Goal: Task Accomplishment & Management: Use online tool/utility

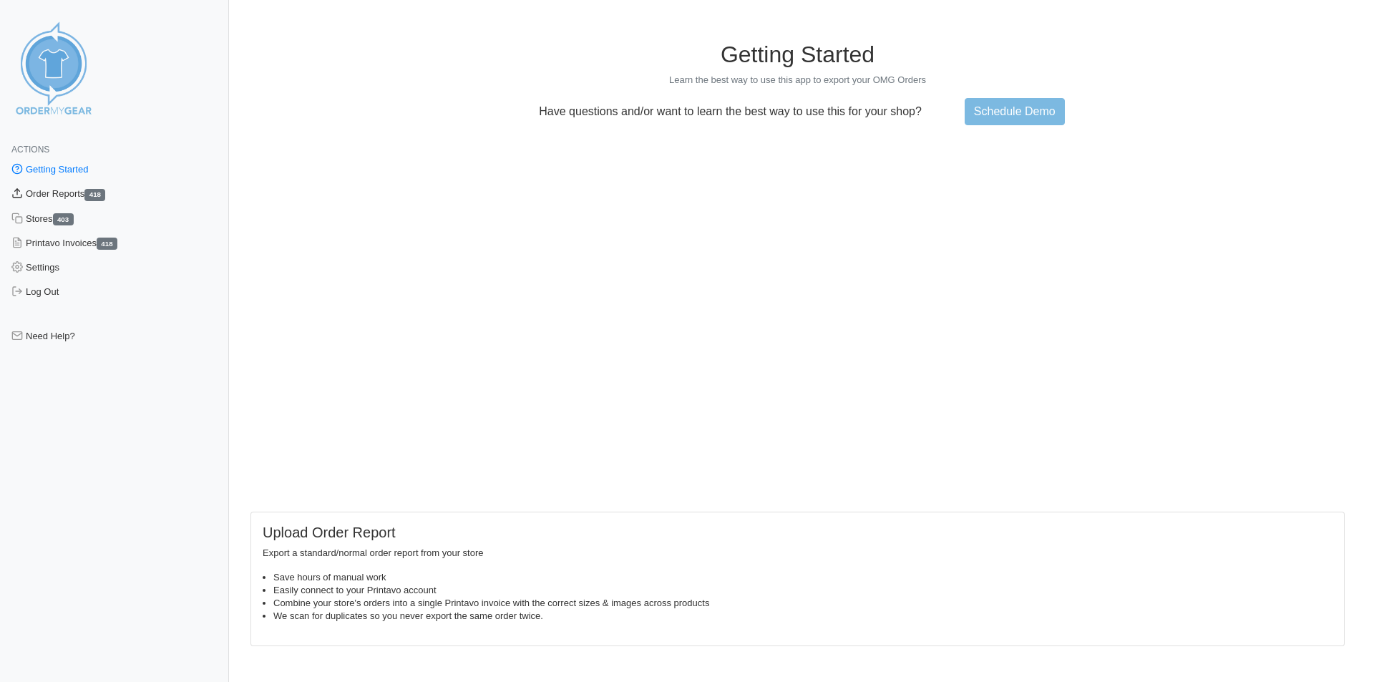
click at [71, 198] on link "Order Reports 418" at bounding box center [114, 194] width 229 height 24
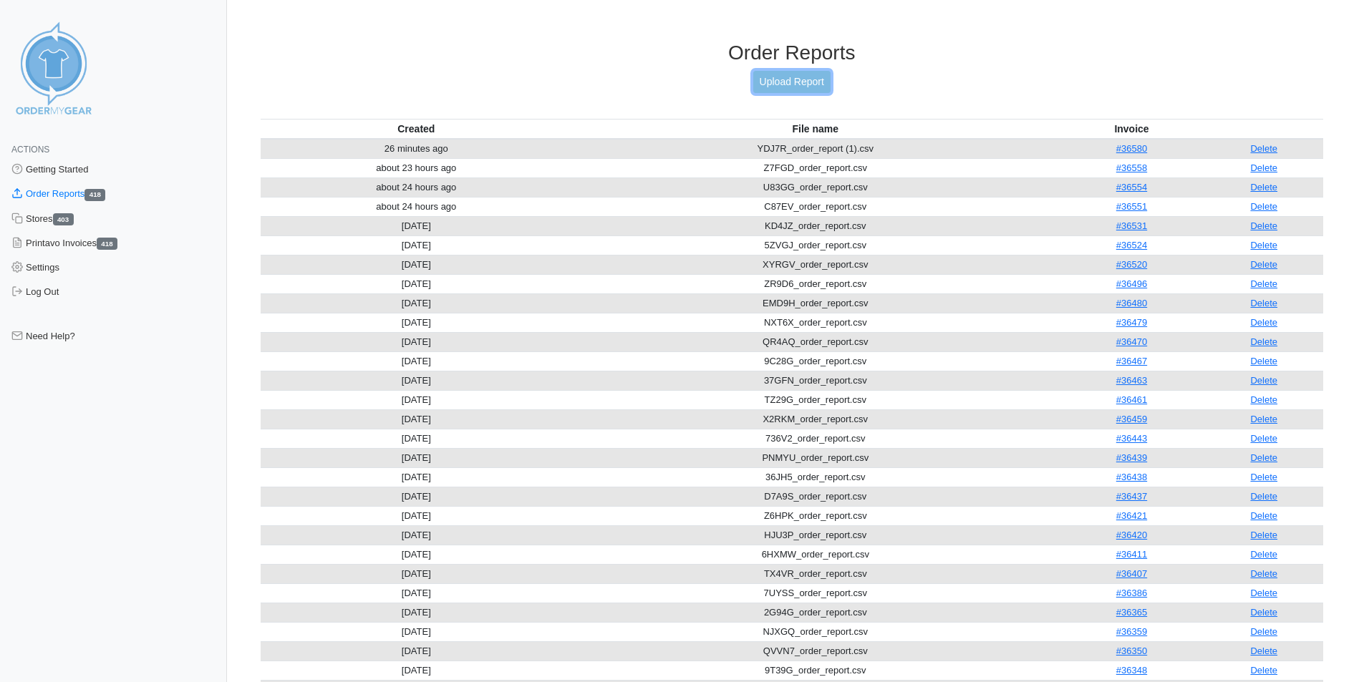
click at [790, 79] on link "Upload Report" at bounding box center [791, 82] width 77 height 22
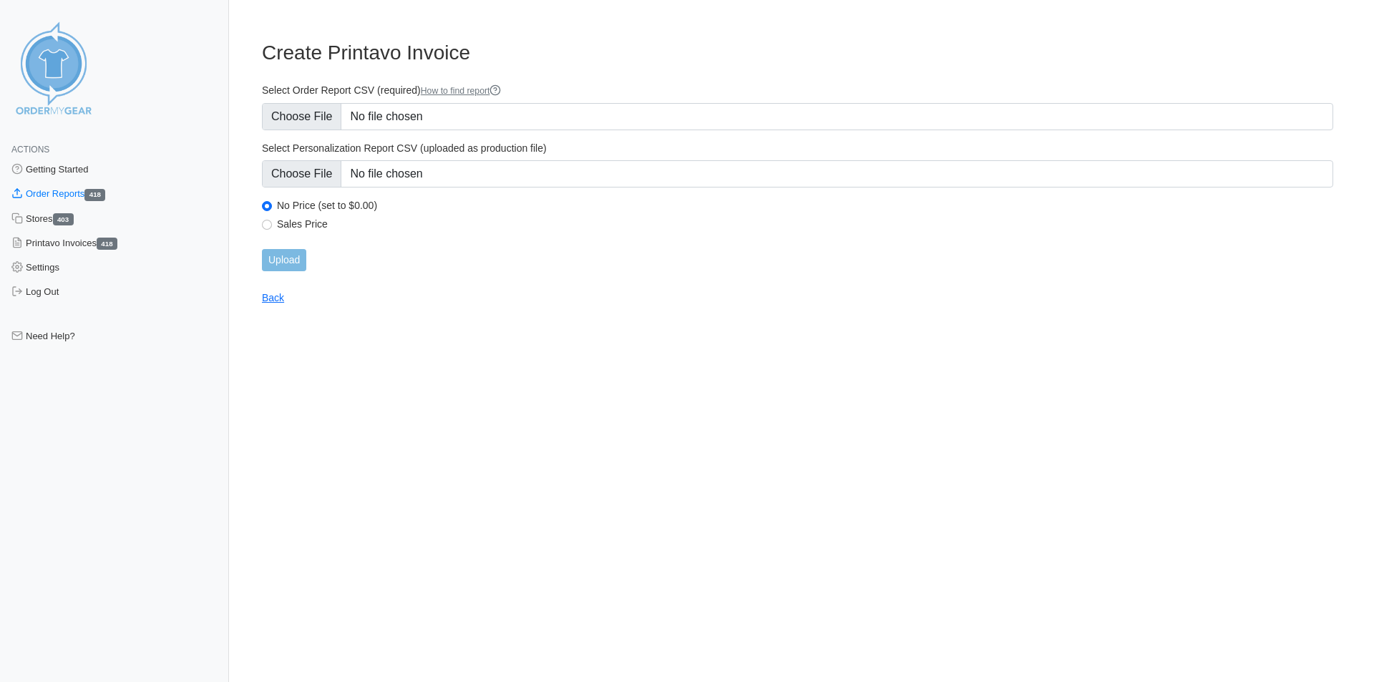
type input "C:\fakepath\DAVS2_order_report.csv"
click at [272, 266] on input "Upload" at bounding box center [284, 260] width 44 height 22
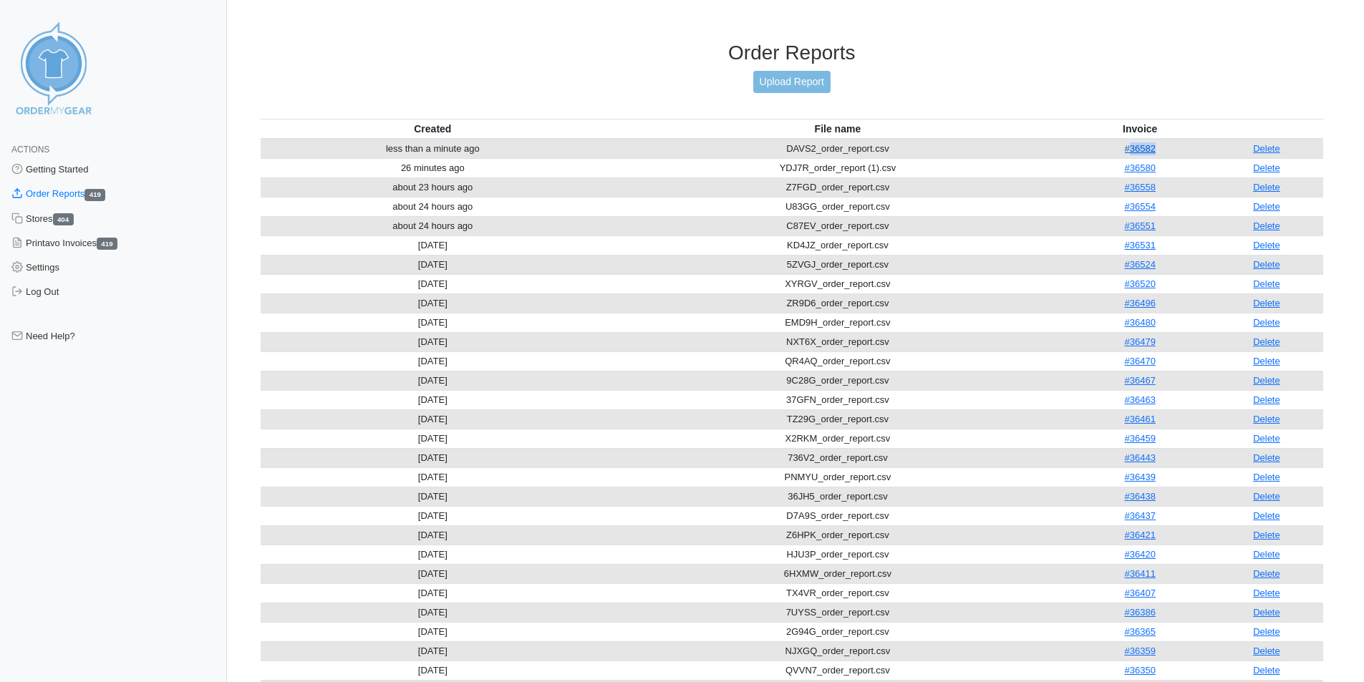
drag, startPoint x: 1161, startPoint y: 149, endPoint x: 1127, endPoint y: 150, distance: 34.4
click at [1127, 150] on td "#36582" at bounding box center [1140, 149] width 140 height 20
copy link "36582"
